Goal: Information Seeking & Learning: Learn about a topic

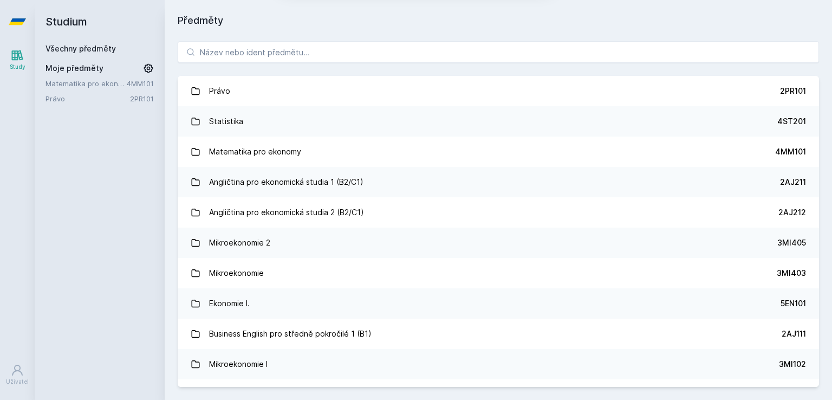
click at [426, 75] on button "Ne" at bounding box center [418, 69] width 39 height 27
click at [212, 57] on input "search" at bounding box center [498, 52] width 641 height 22
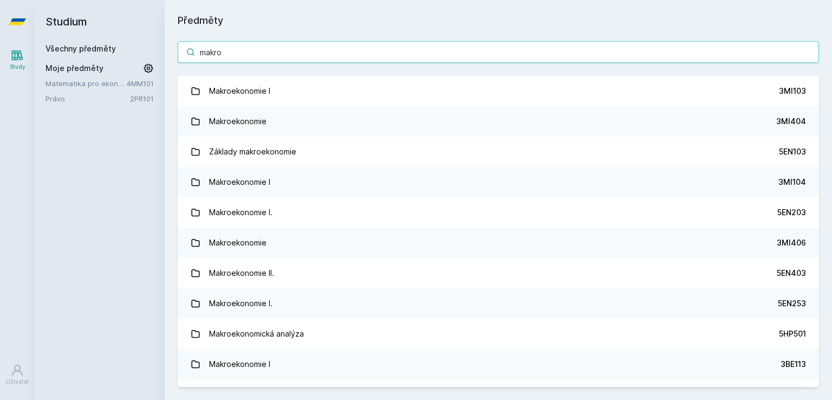
type input "makro"
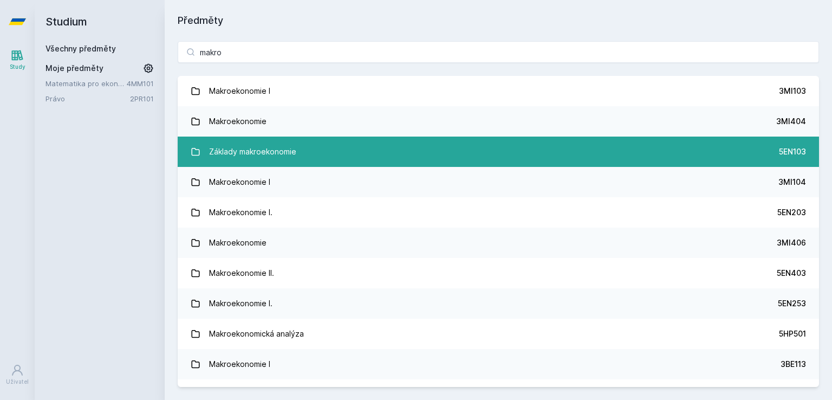
click at [368, 152] on link "Základy makroekonomie 5EN103" at bounding box center [498, 151] width 641 height 30
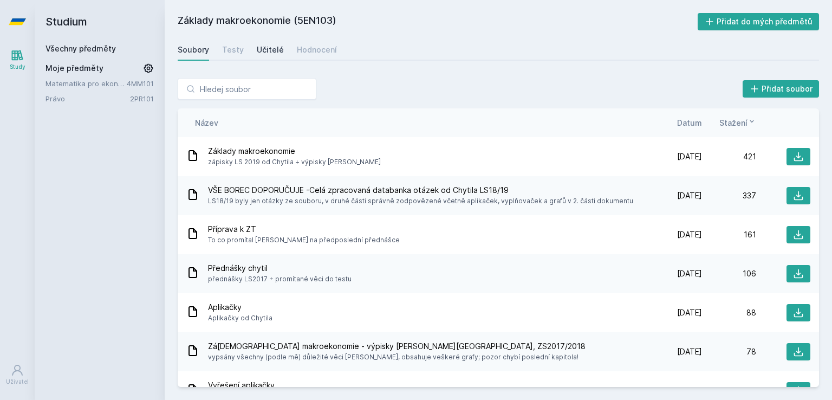
click at [269, 46] on div "Učitelé" at bounding box center [270, 49] width 27 height 11
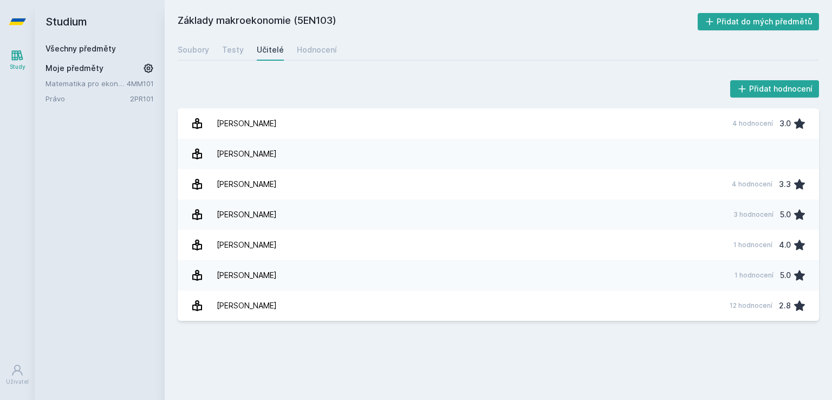
click at [220, 44] on div "Soubory Testy Učitelé Hodnocení" at bounding box center [498, 50] width 641 height 22
click at [229, 45] on div "Testy" at bounding box center [233, 49] width 22 height 11
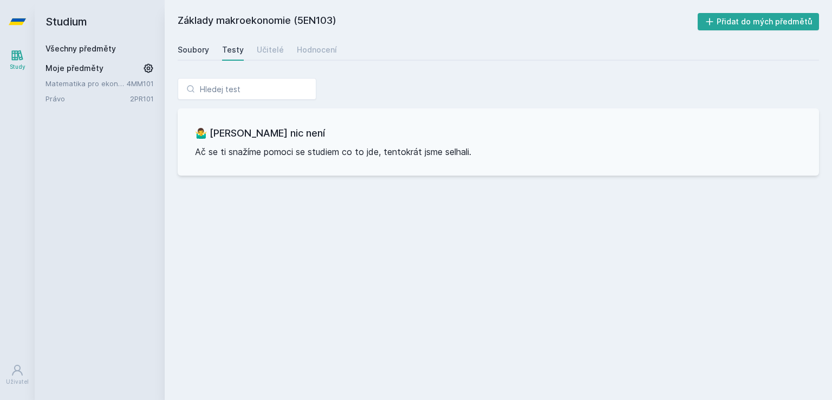
click at [203, 46] on div "Soubory" at bounding box center [193, 49] width 31 height 11
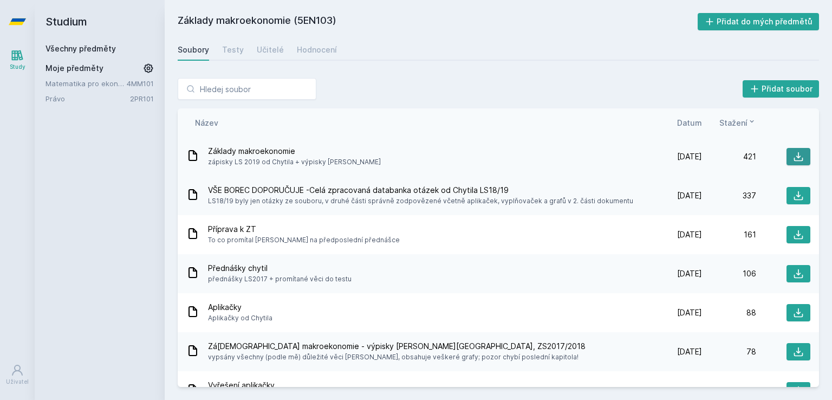
click at [799, 156] on button at bounding box center [798, 156] width 24 height 17
